Goal: Transaction & Acquisition: Purchase product/service

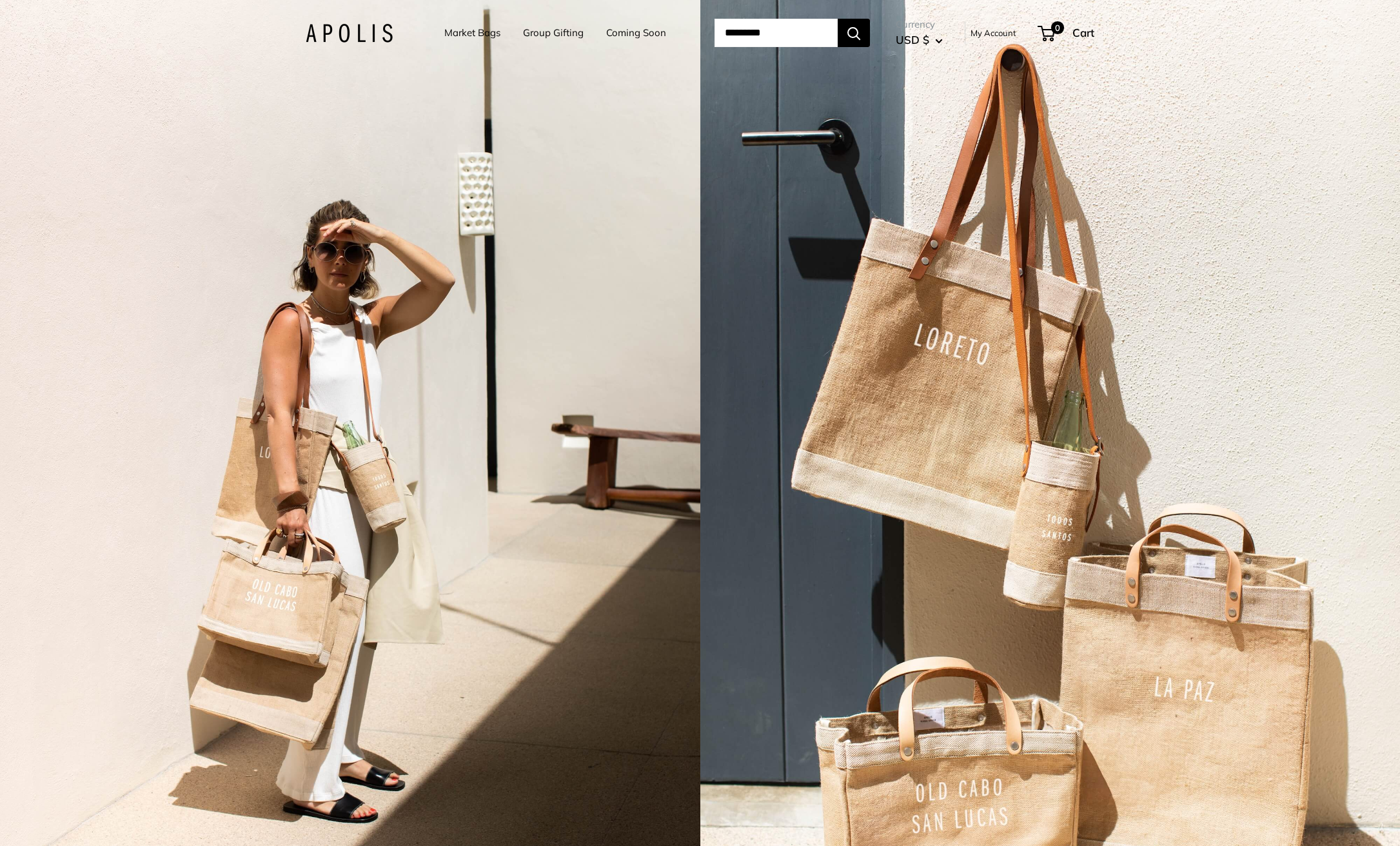
click at [455, 31] on link "Market Bags" at bounding box center [472, 33] width 56 height 18
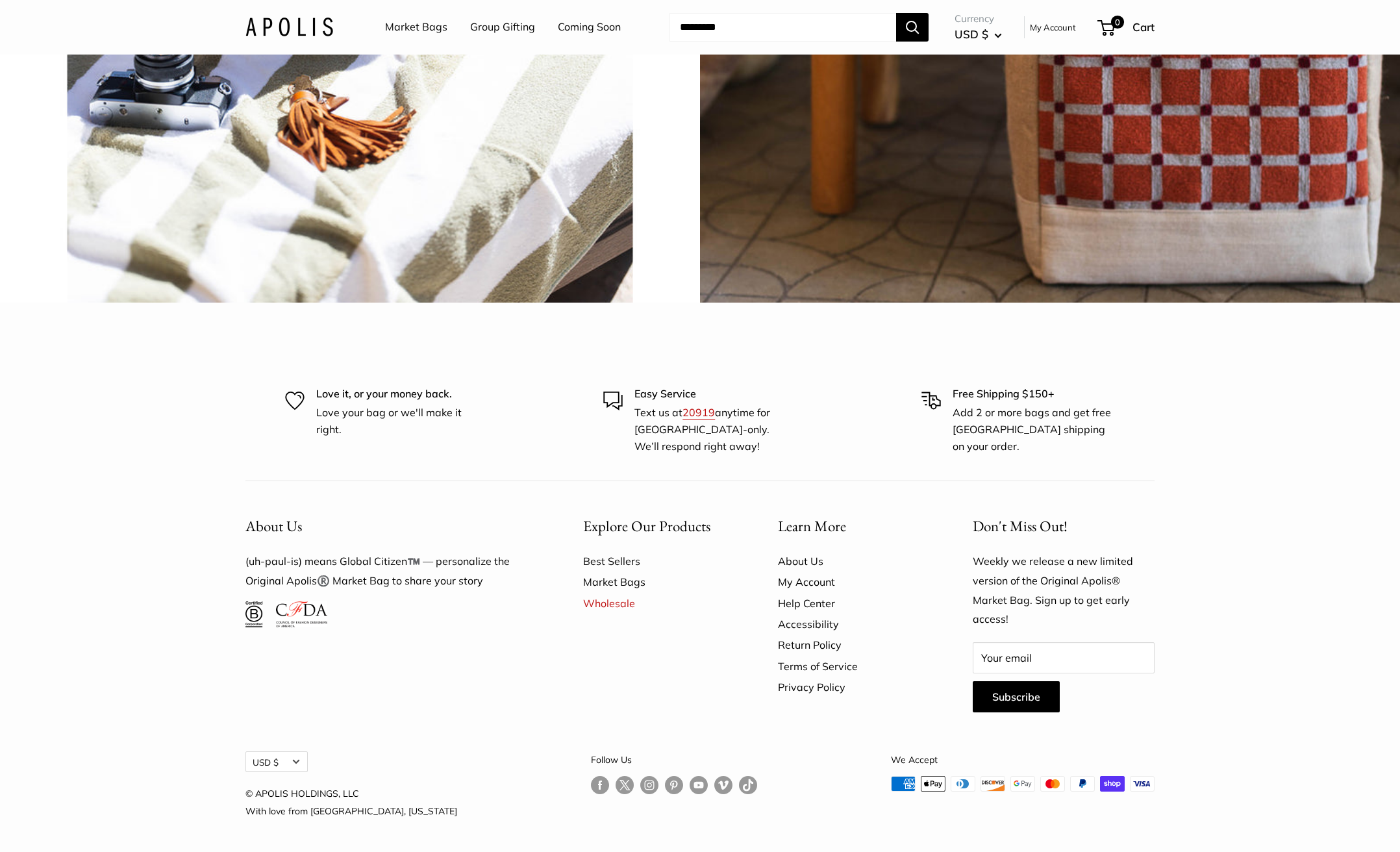
scroll to position [3929, 0]
click at [602, 607] on link "Wholesale" at bounding box center [658, 603] width 149 height 21
click at [600, 589] on link "Market Bags" at bounding box center [658, 582] width 149 height 21
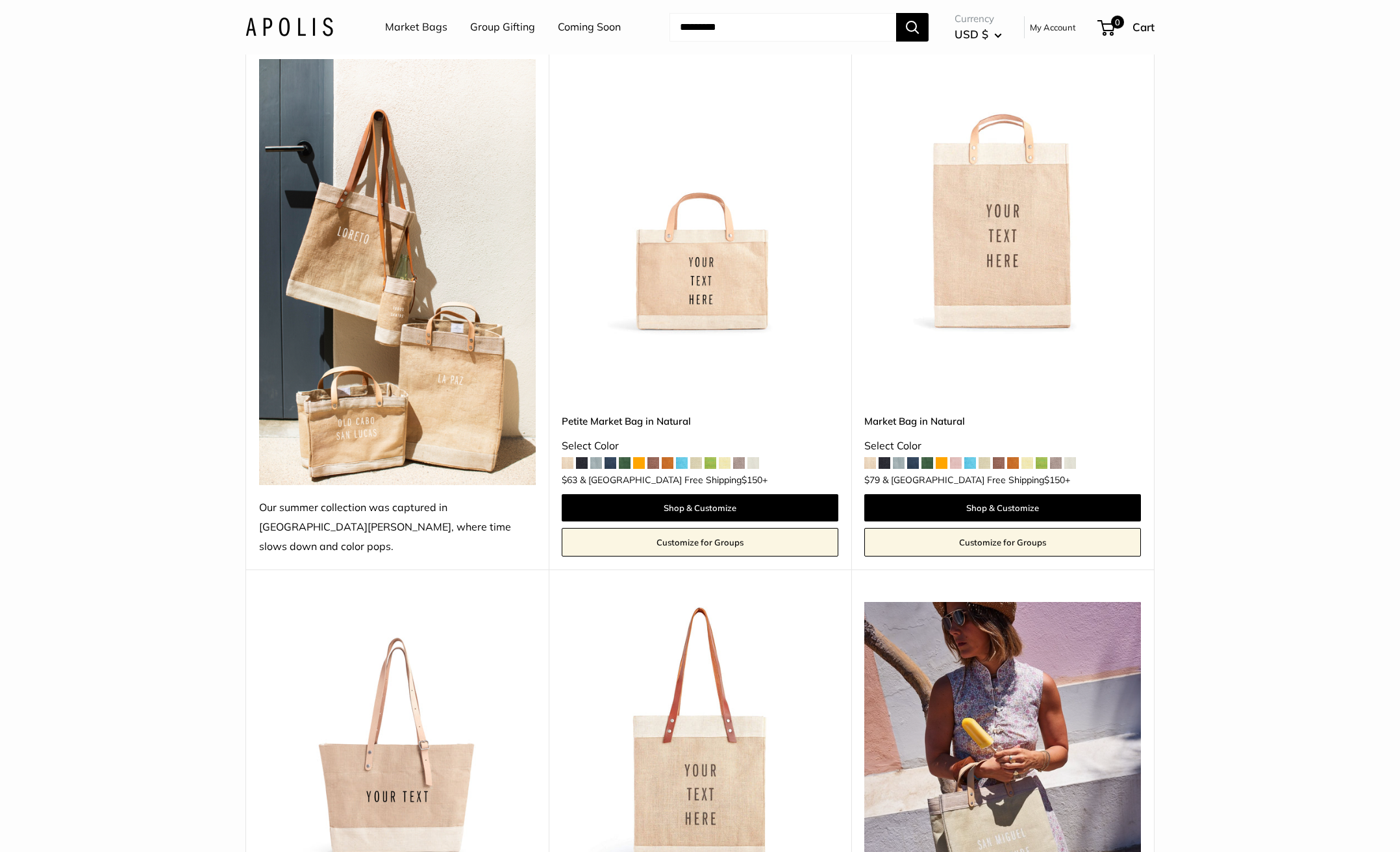
scroll to position [158, 0]
click at [726, 457] on span at bounding box center [724, 463] width 12 height 12
click at [599, 457] on span at bounding box center [596, 463] width 12 height 12
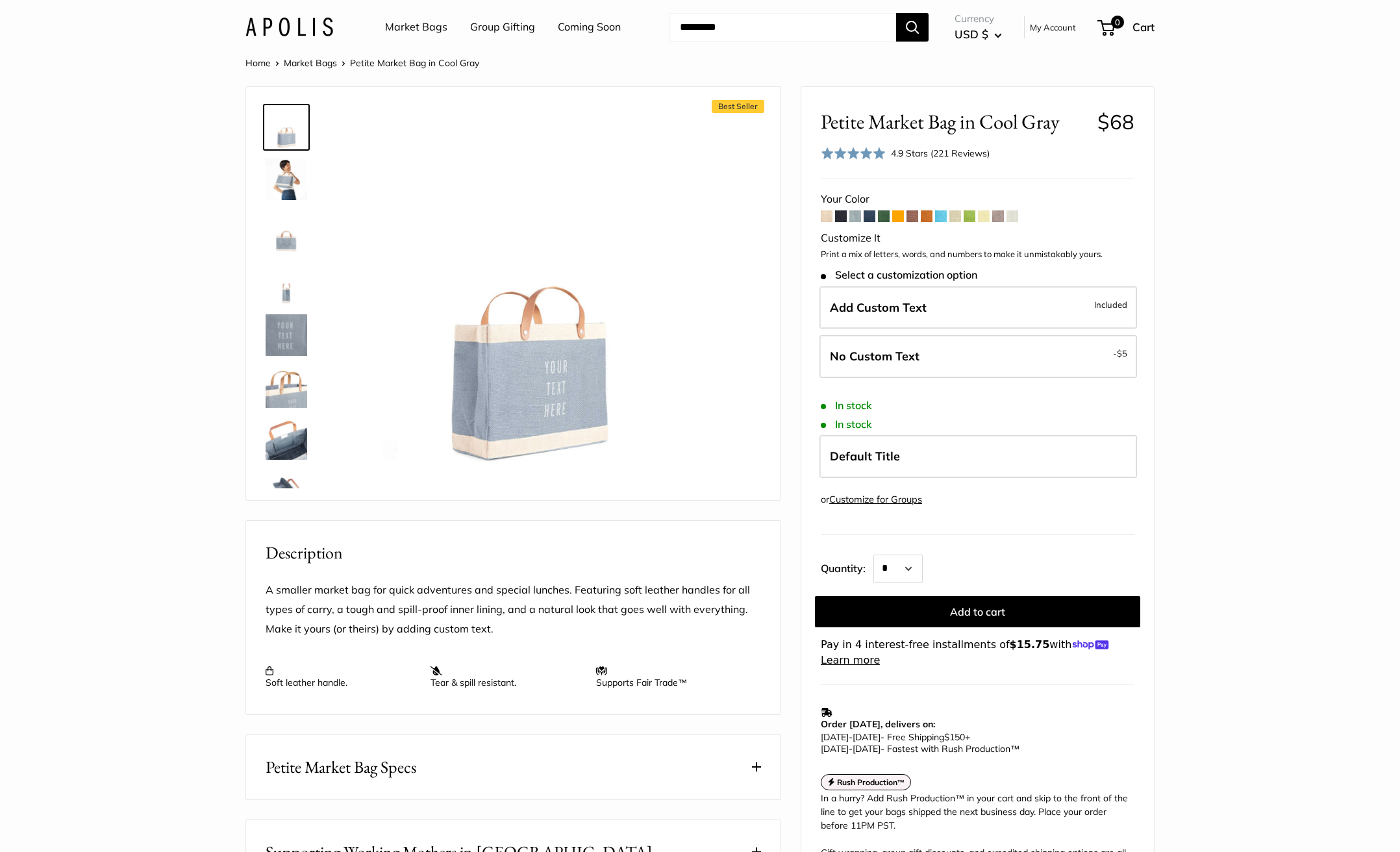
click at [1002, 215] on span at bounding box center [998, 216] width 12 height 12
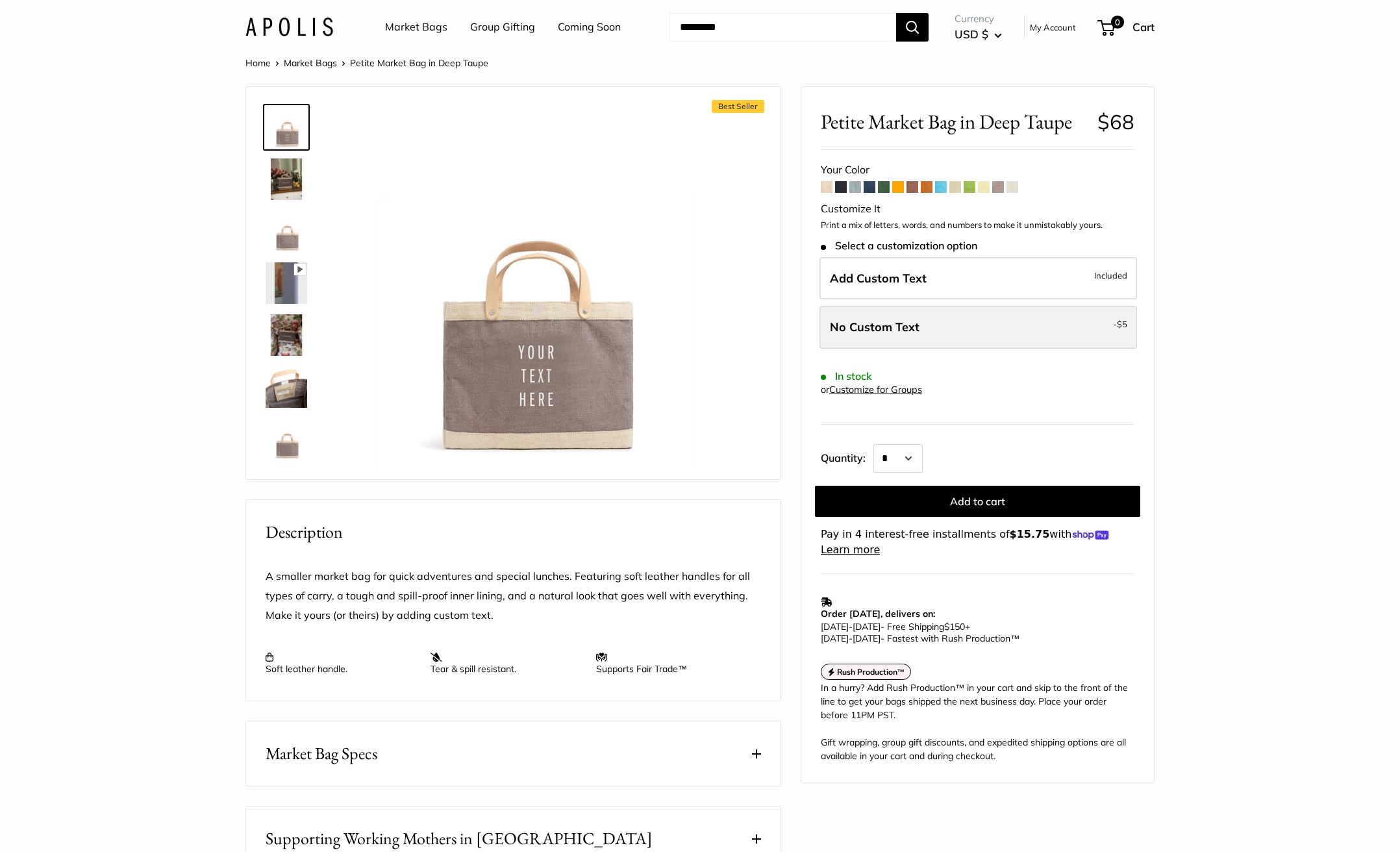
click at [859, 323] on span "No Custom Text" at bounding box center [874, 327] width 90 height 15
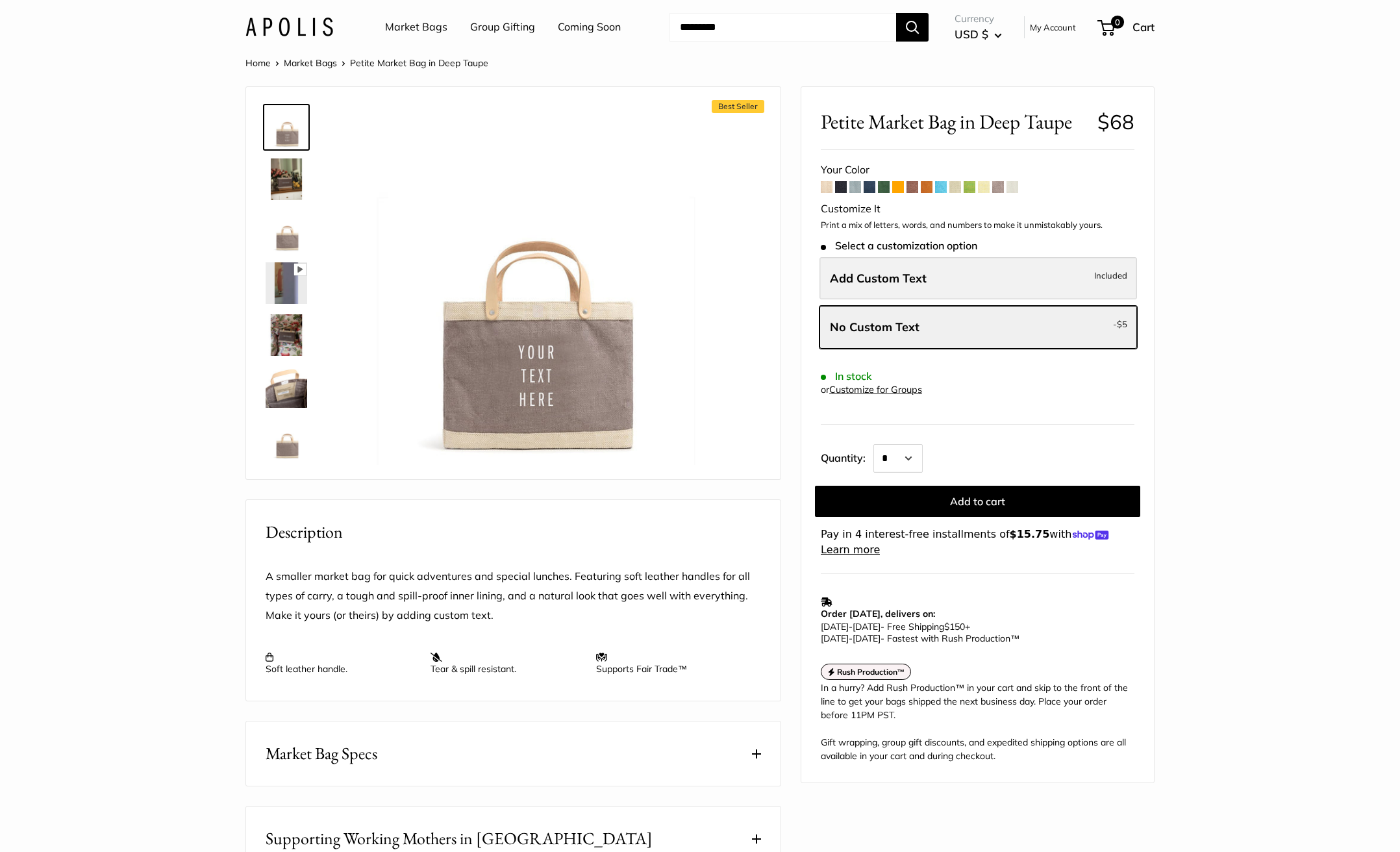
click at [865, 274] on span "Add Custom Text" at bounding box center [878, 278] width 97 height 15
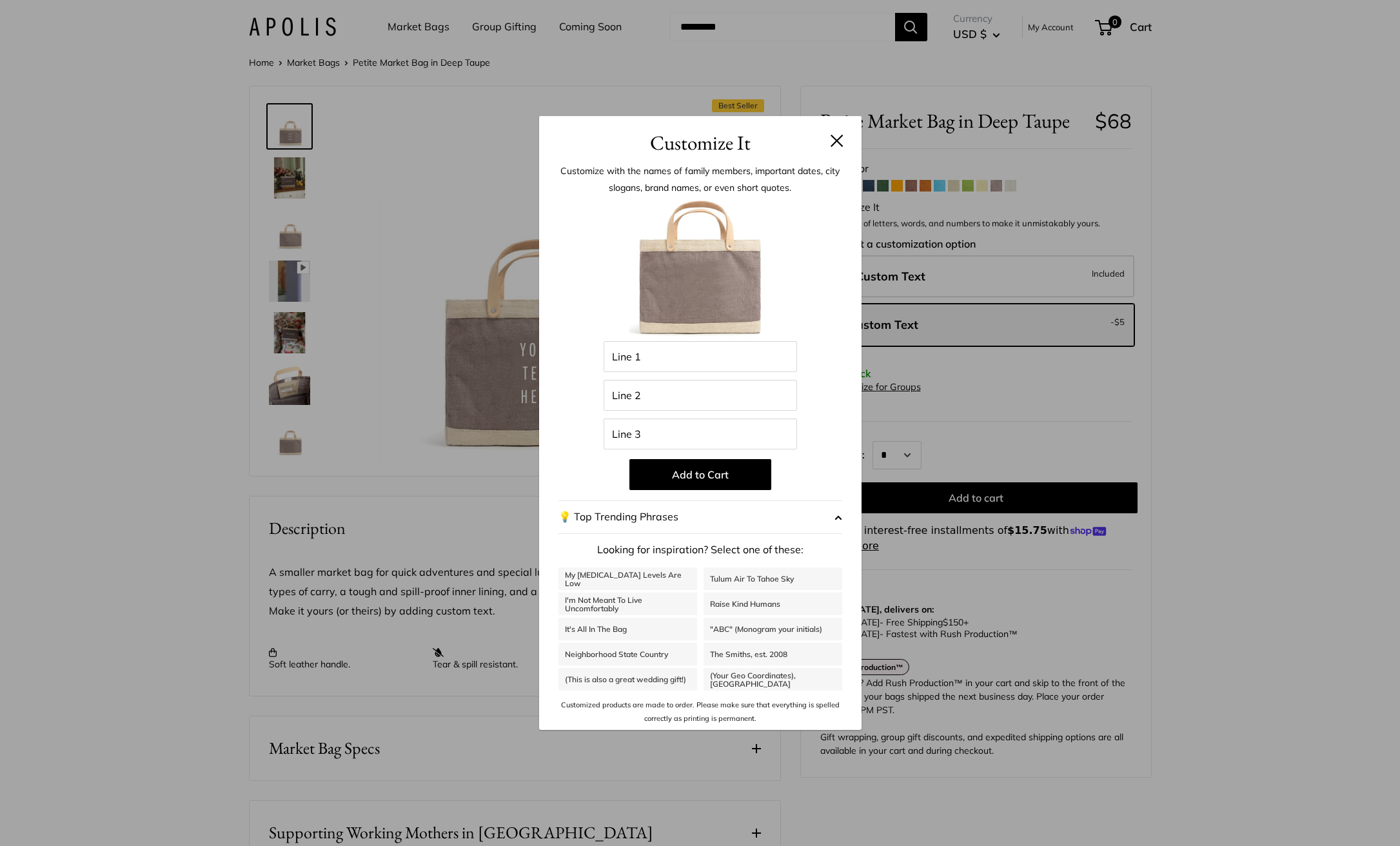
click at [835, 139] on button at bounding box center [837, 140] width 13 height 13
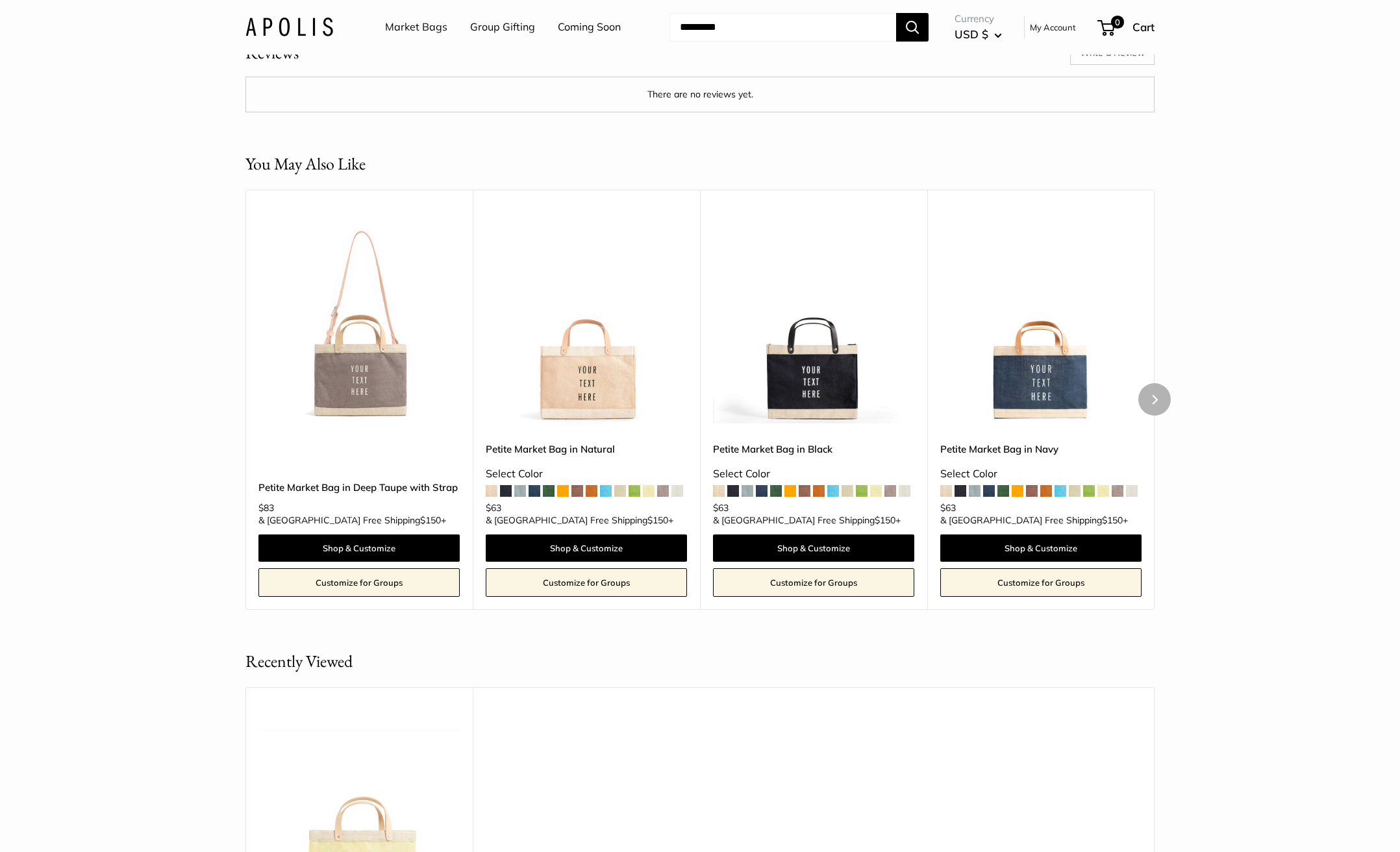
scroll to position [2262, 0]
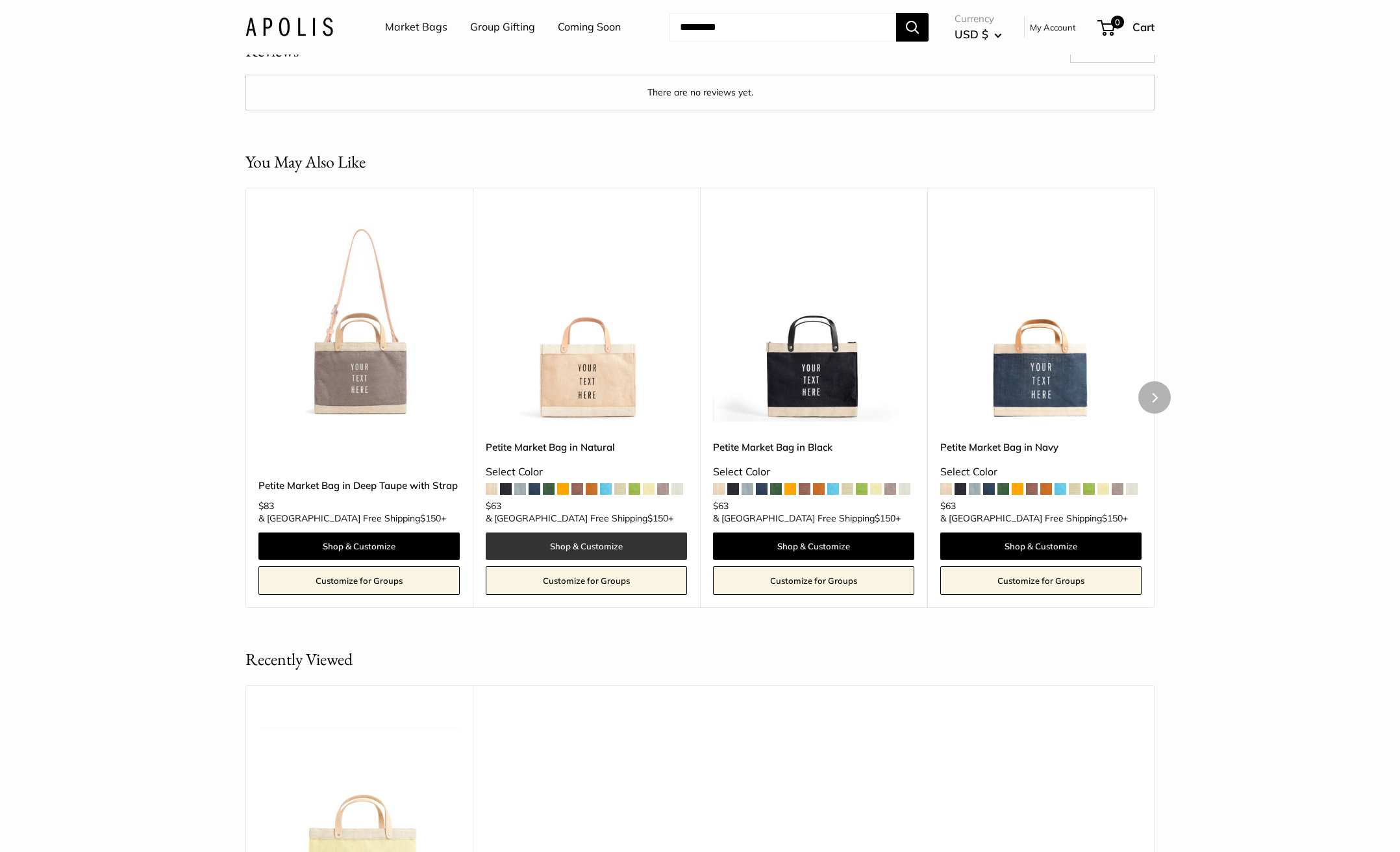
click at [600, 559] on link "Shop & Customize" at bounding box center [587, 546] width 202 height 27
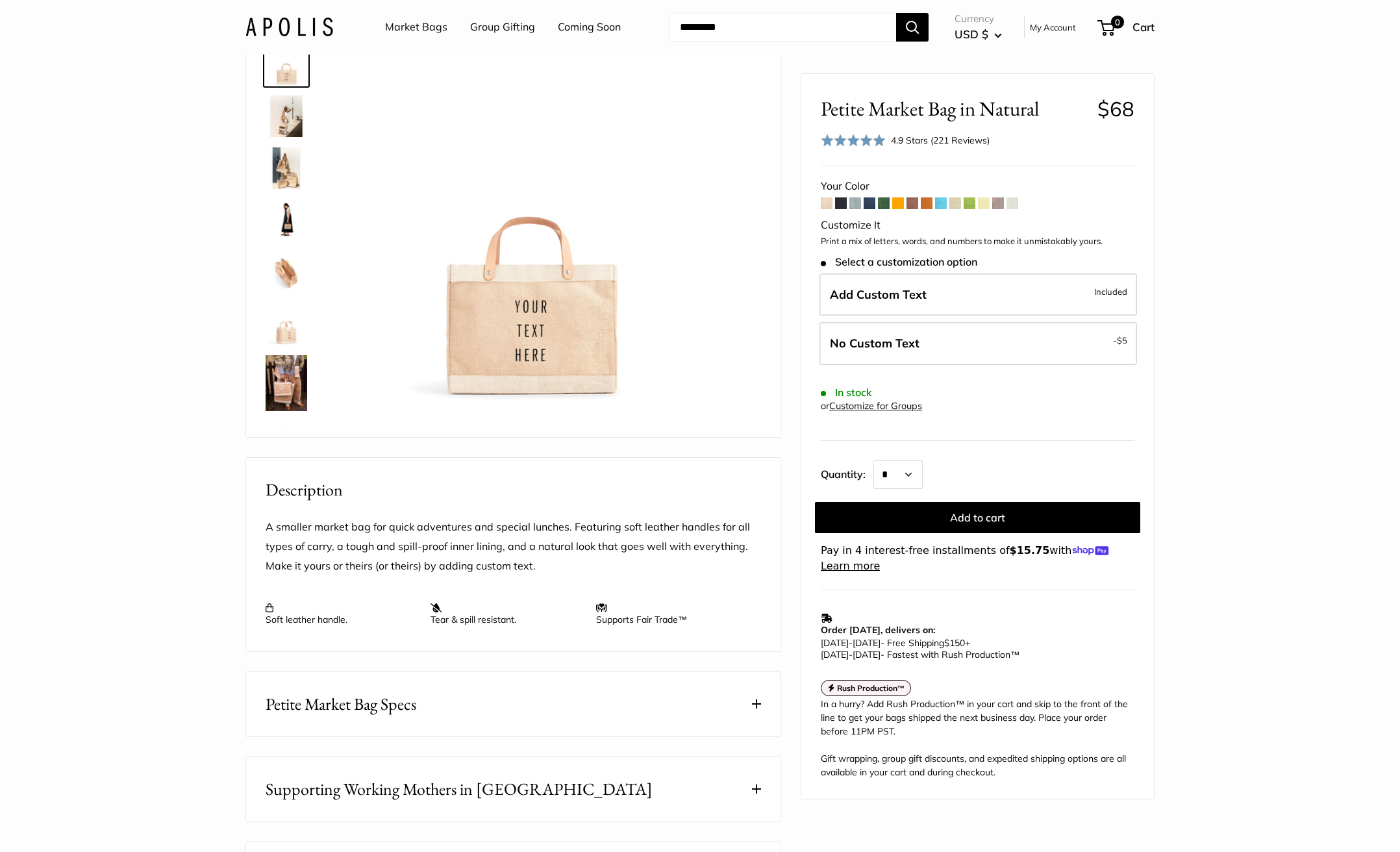
scroll to position [60, 0]
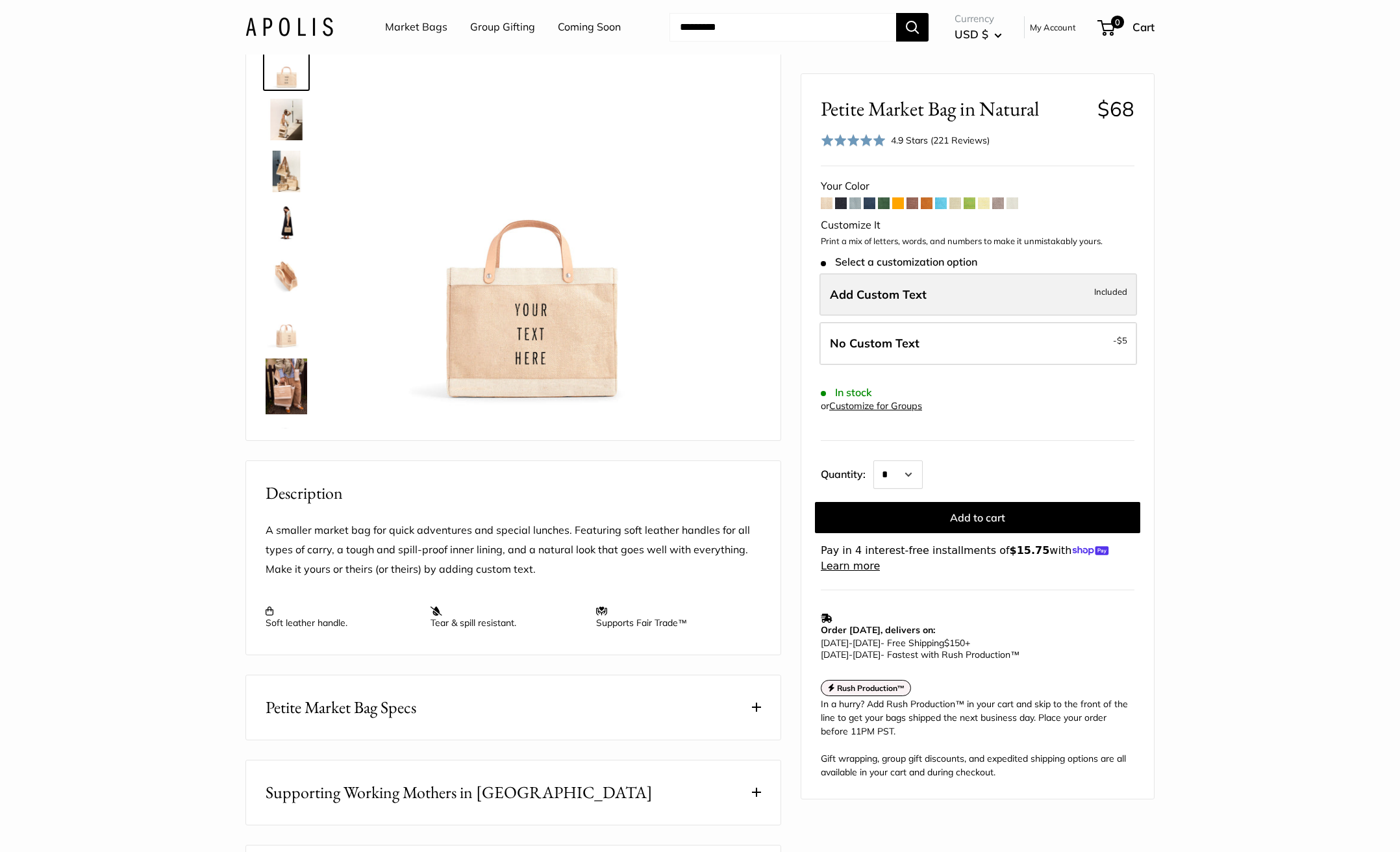
click at [974, 285] on label "Add Custom Text Included" at bounding box center [978, 294] width 318 height 43
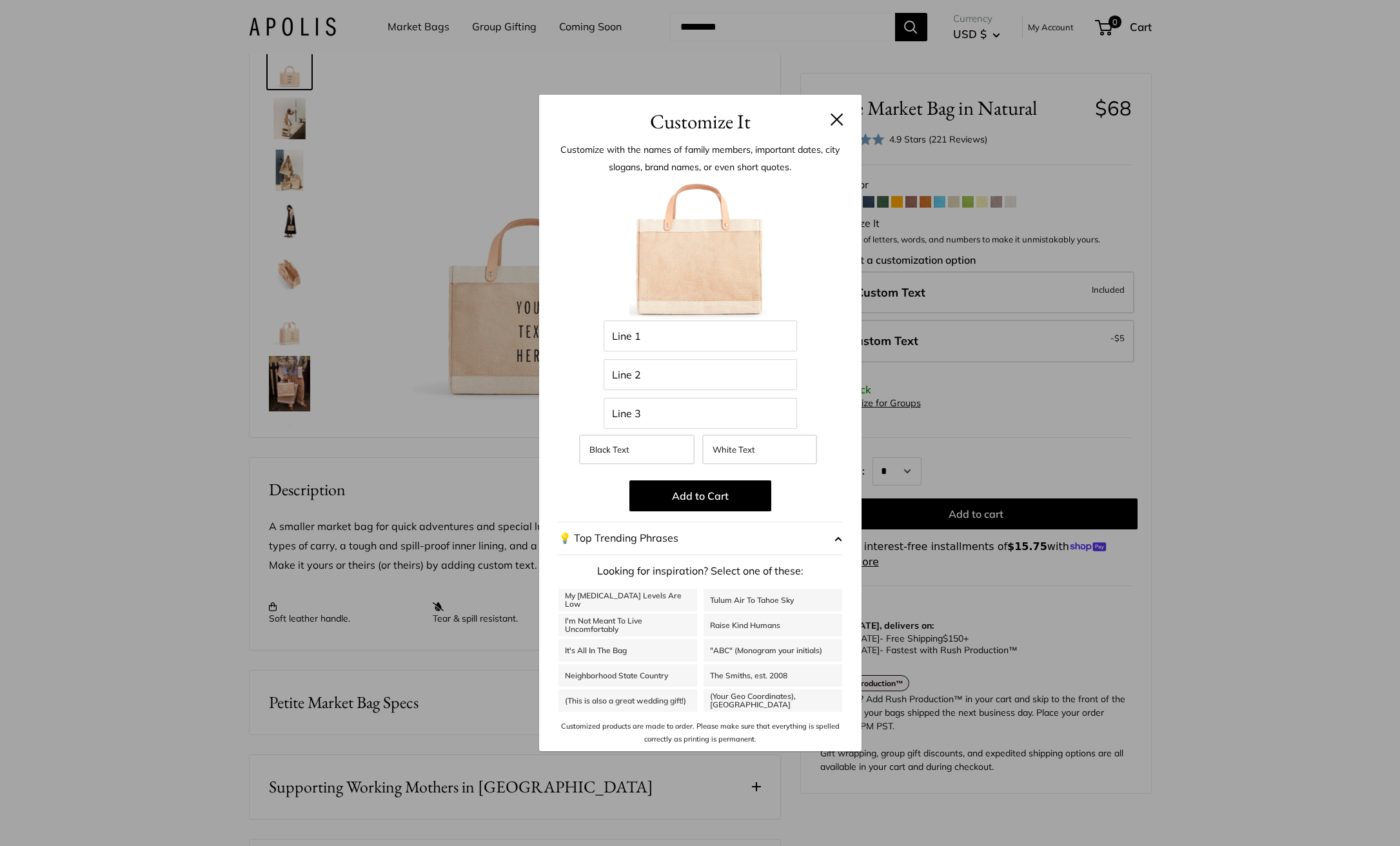
click at [836, 121] on button at bounding box center [837, 119] width 13 height 13
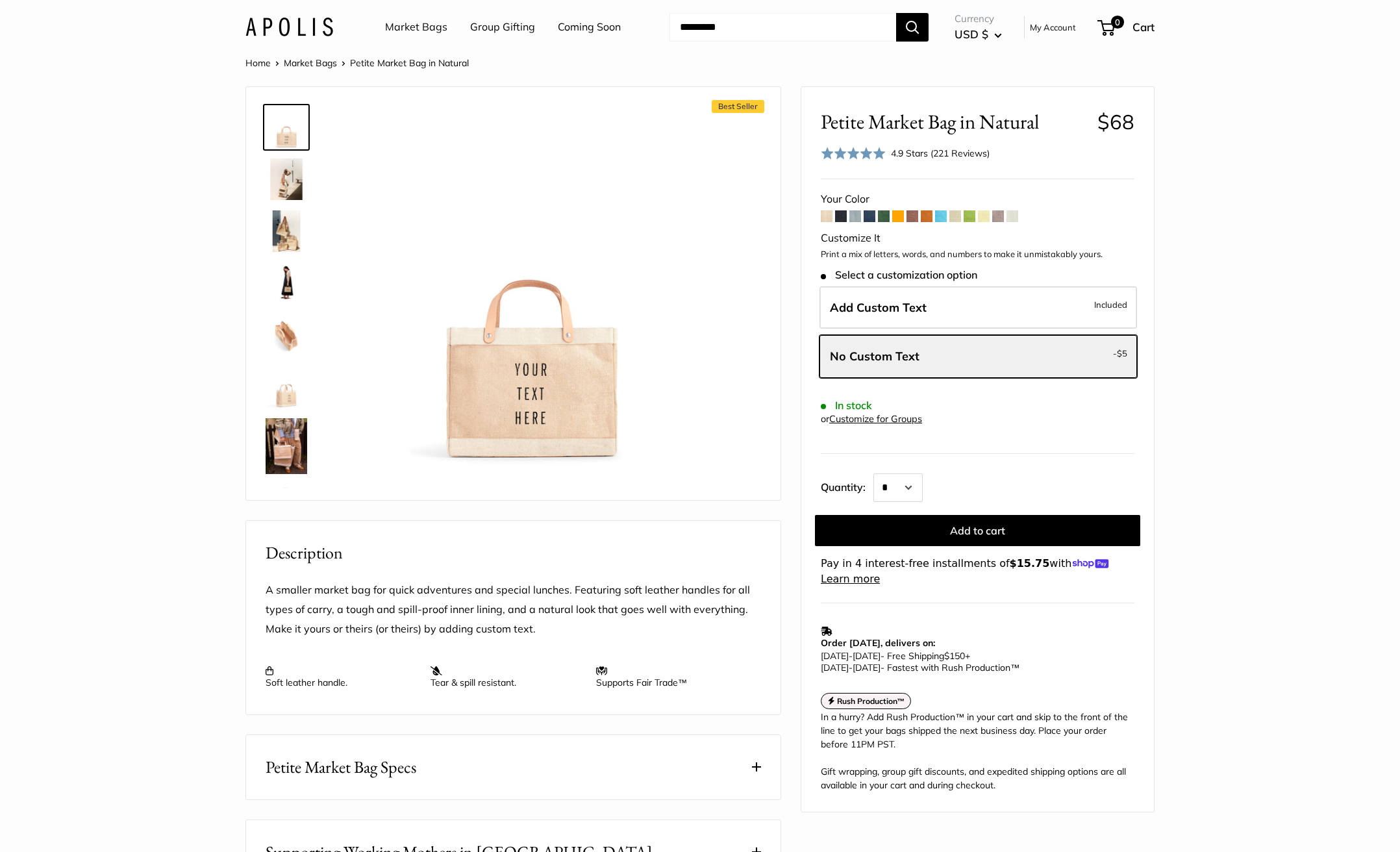
scroll to position [0, 0]
